Goal: Information Seeking & Learning: Learn about a topic

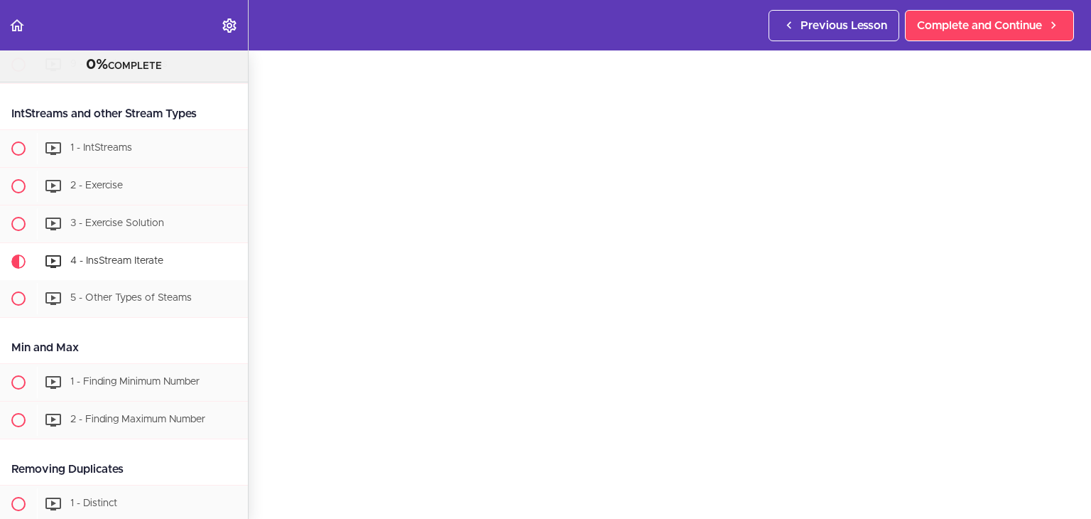
scroll to position [43, 0]
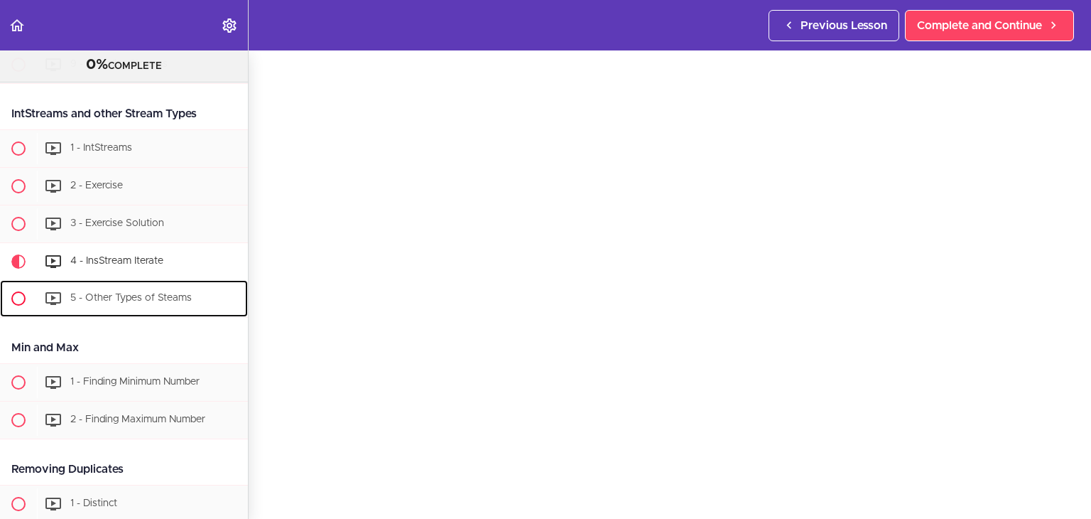
click at [127, 293] on span "5 - Other Types of Steams" at bounding box center [130, 298] width 121 height 10
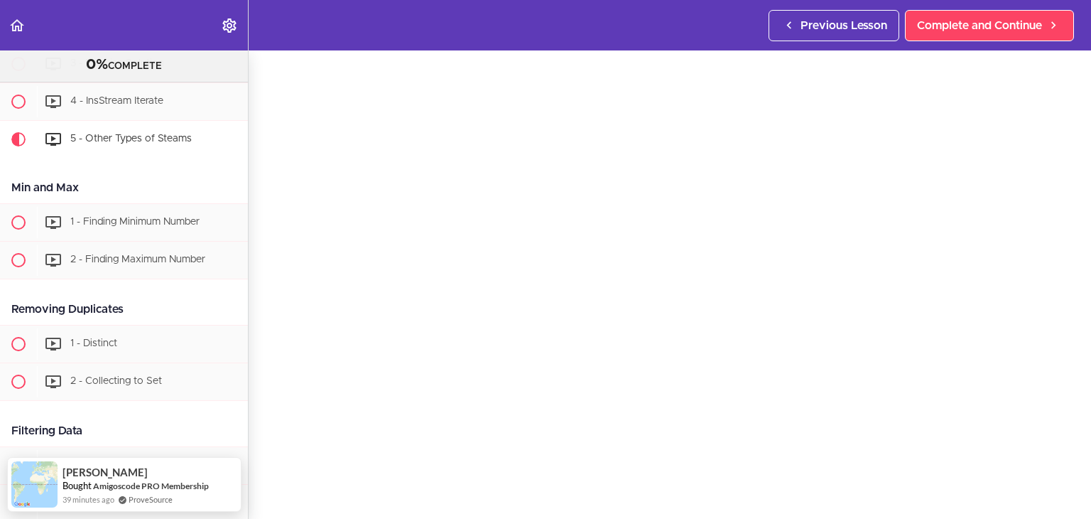
scroll to position [43, 0]
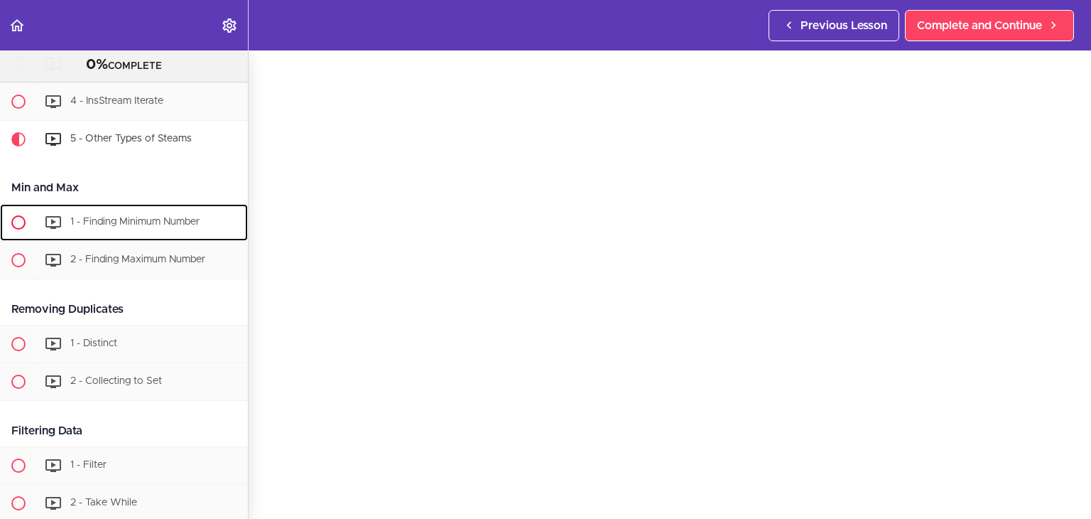
click at [156, 217] on span "1 - Finding Minimum Number" at bounding box center [134, 222] width 129 height 10
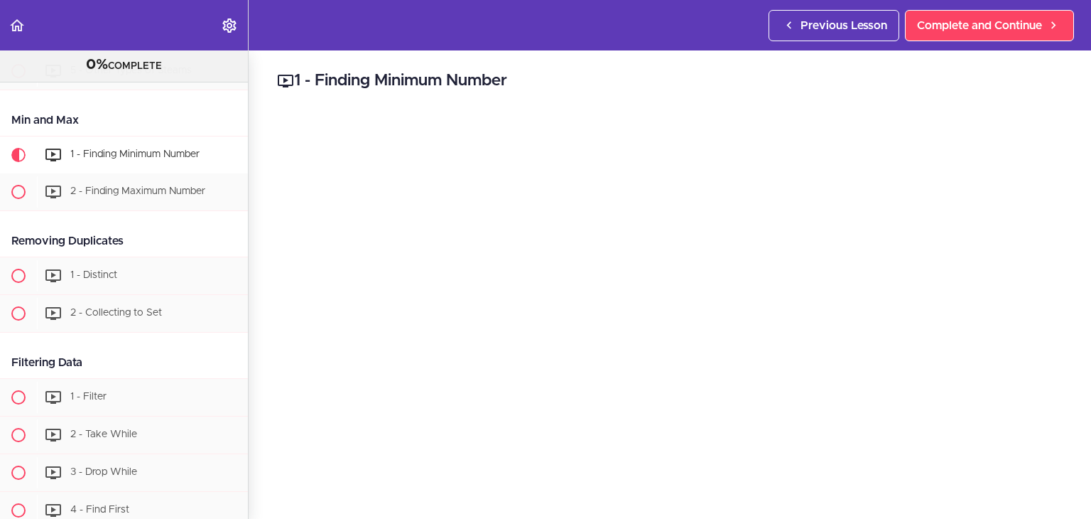
click at [440, 80] on h2 "1 - Finding Minimum Number" at bounding box center [670, 81] width 786 height 24
click at [442, 78] on h2 "1 - Finding Minimum Number" at bounding box center [670, 81] width 786 height 24
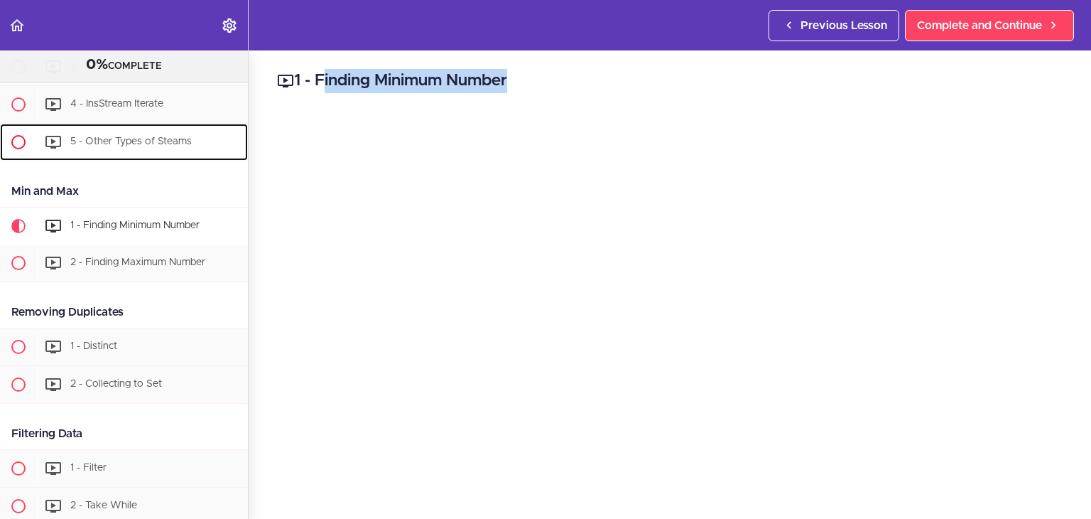
click at [128, 126] on div "5 - Other Types of Steams" at bounding box center [142, 141] width 211 height 31
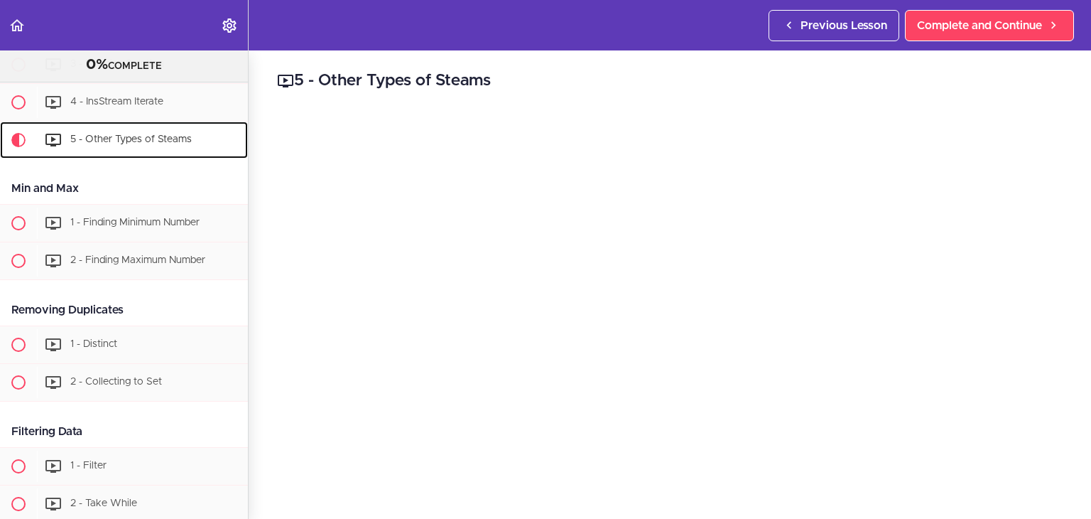
scroll to position [2142, 0]
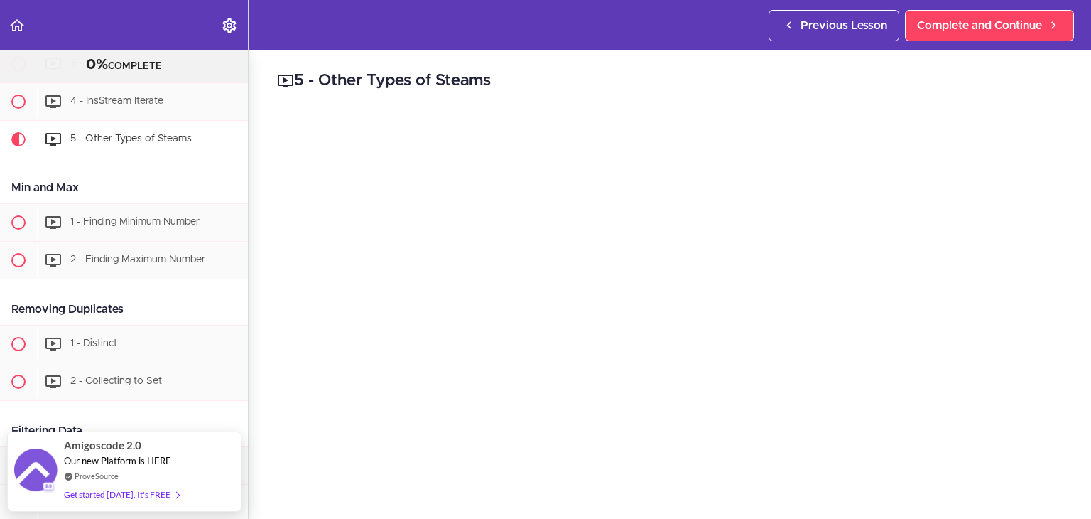
click at [495, 74] on h2 "5 - Other Types of Steams" at bounding box center [670, 81] width 786 height 24
